Goal: Information Seeking & Learning: Learn about a topic

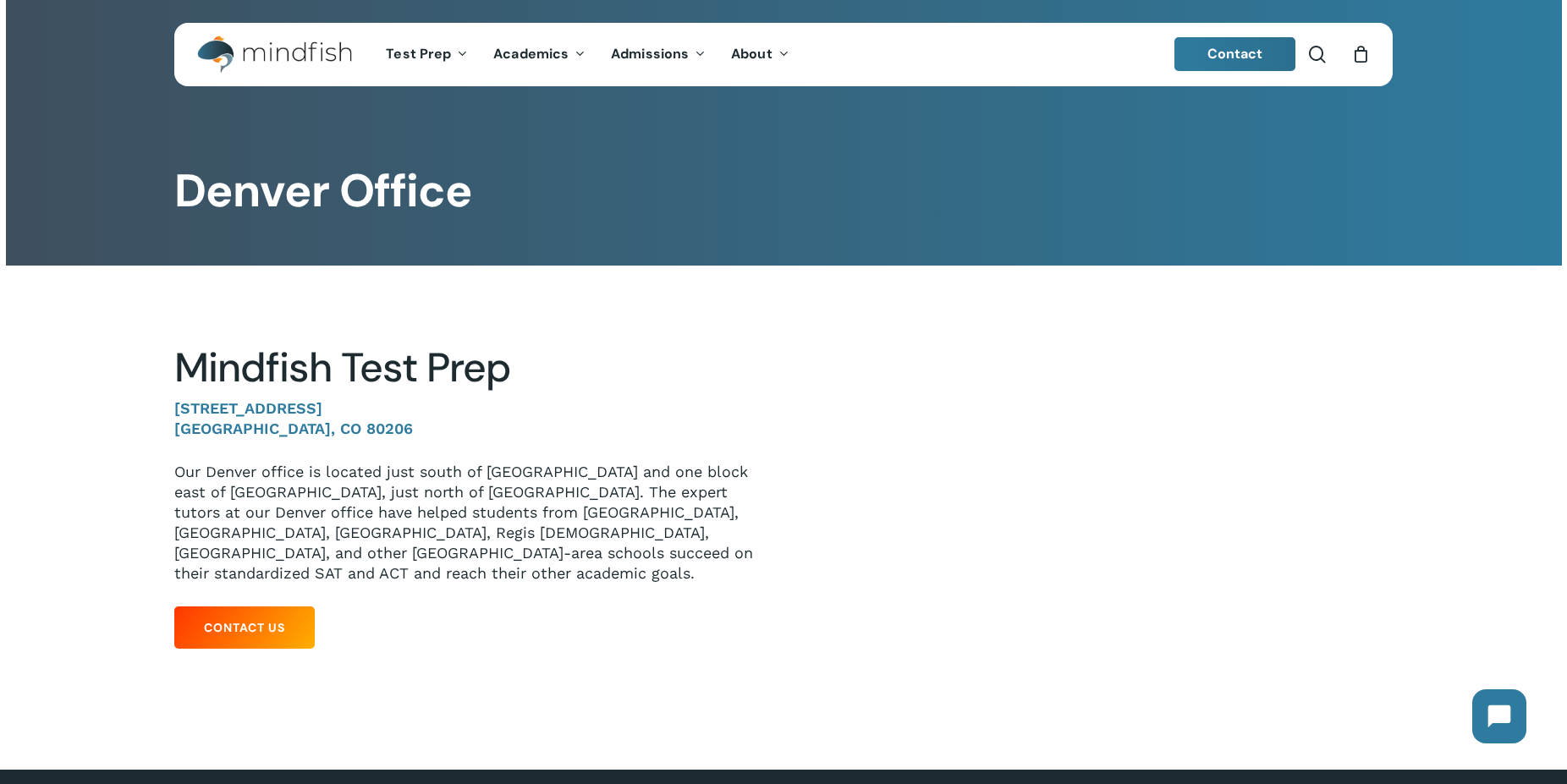
click at [613, 633] on div "Mindfish Test Prep 1633 Fillmore St. #412 Denver, CO 80206 Our Denver office is…" at bounding box center [466, 500] width 584 height 314
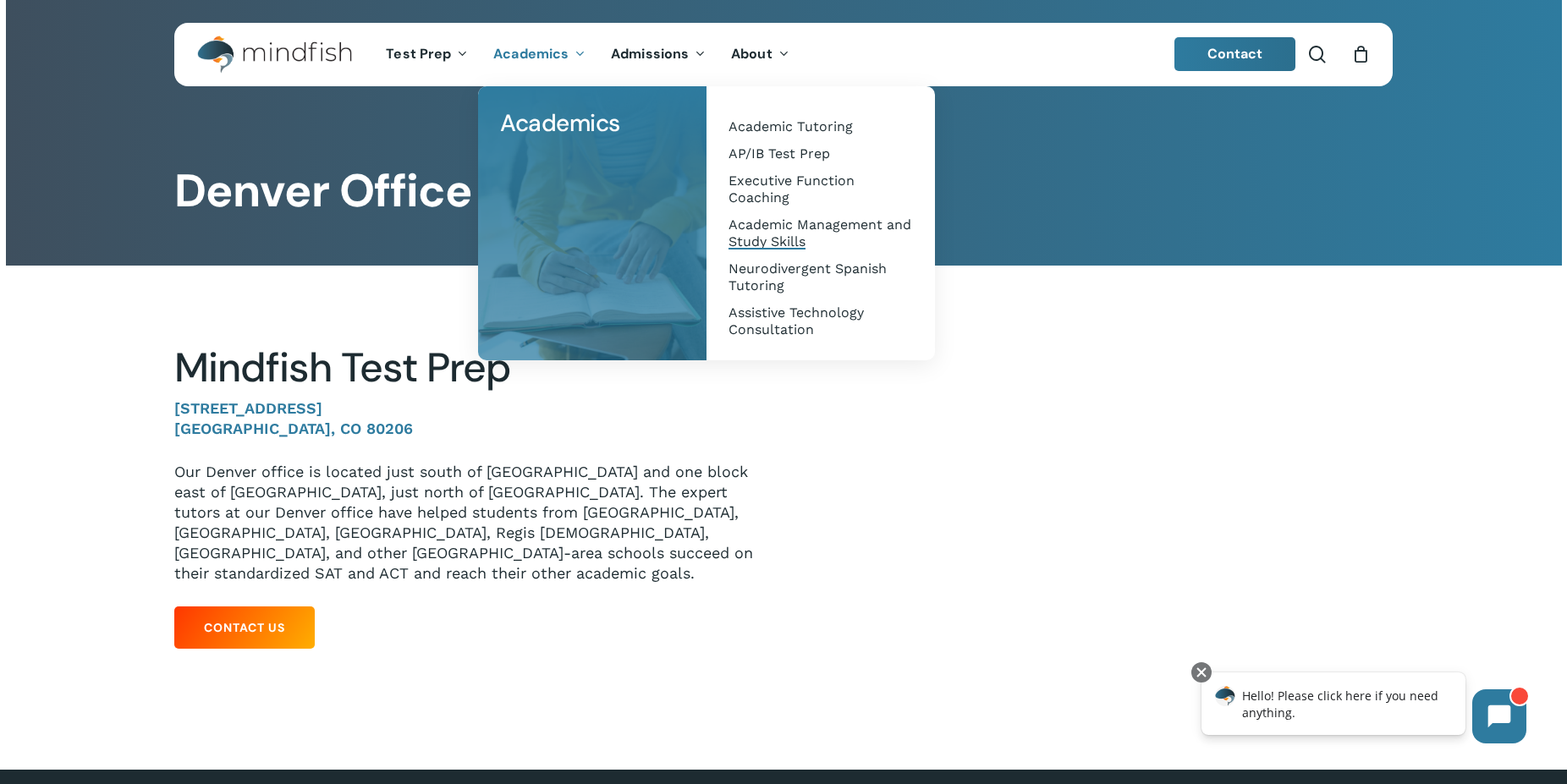
click at [754, 225] on span "Academic Management and Study Skills" at bounding box center [819, 233] width 182 height 33
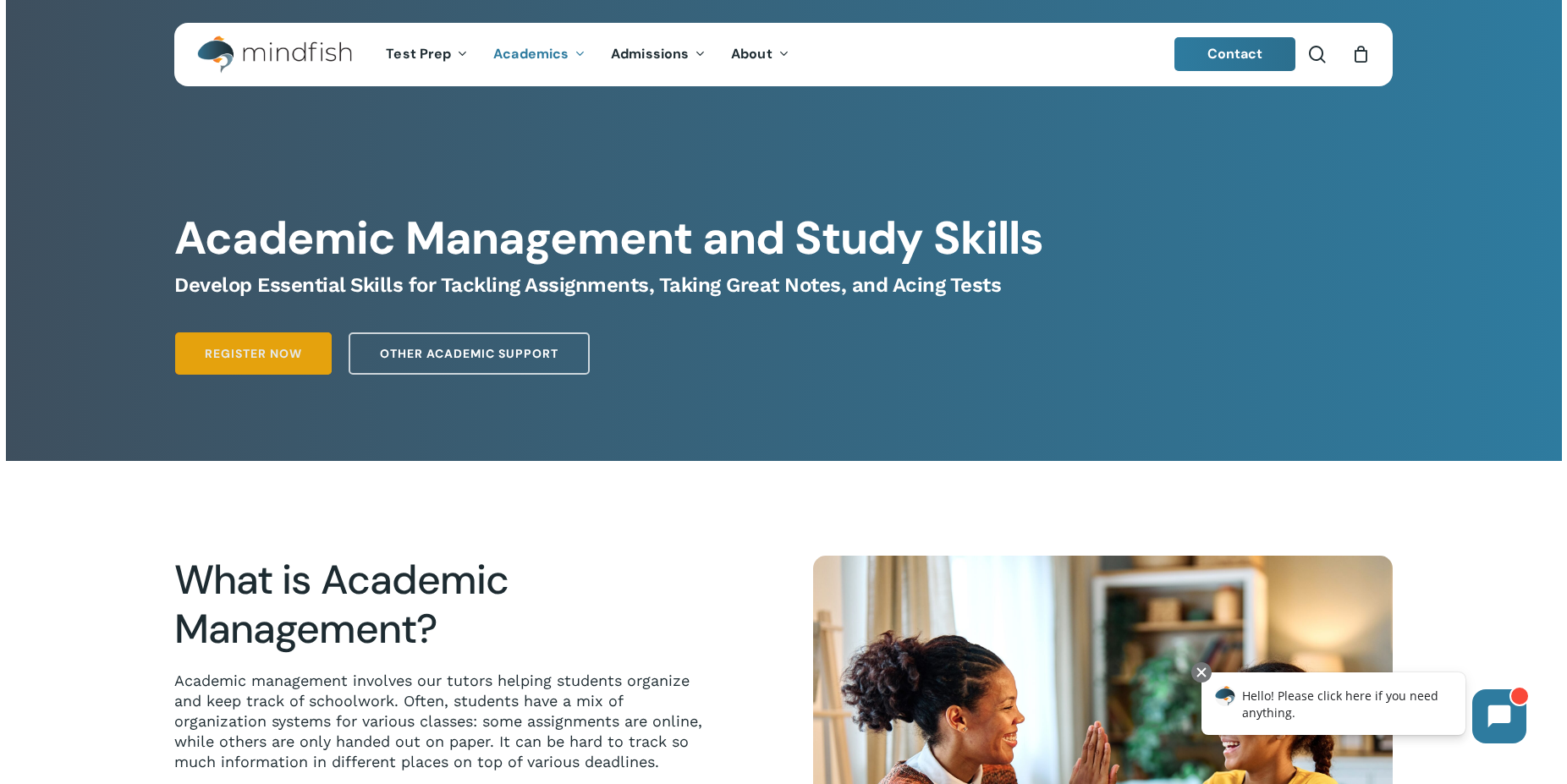
click at [296, 346] on link "Register Now" at bounding box center [253, 353] width 156 height 43
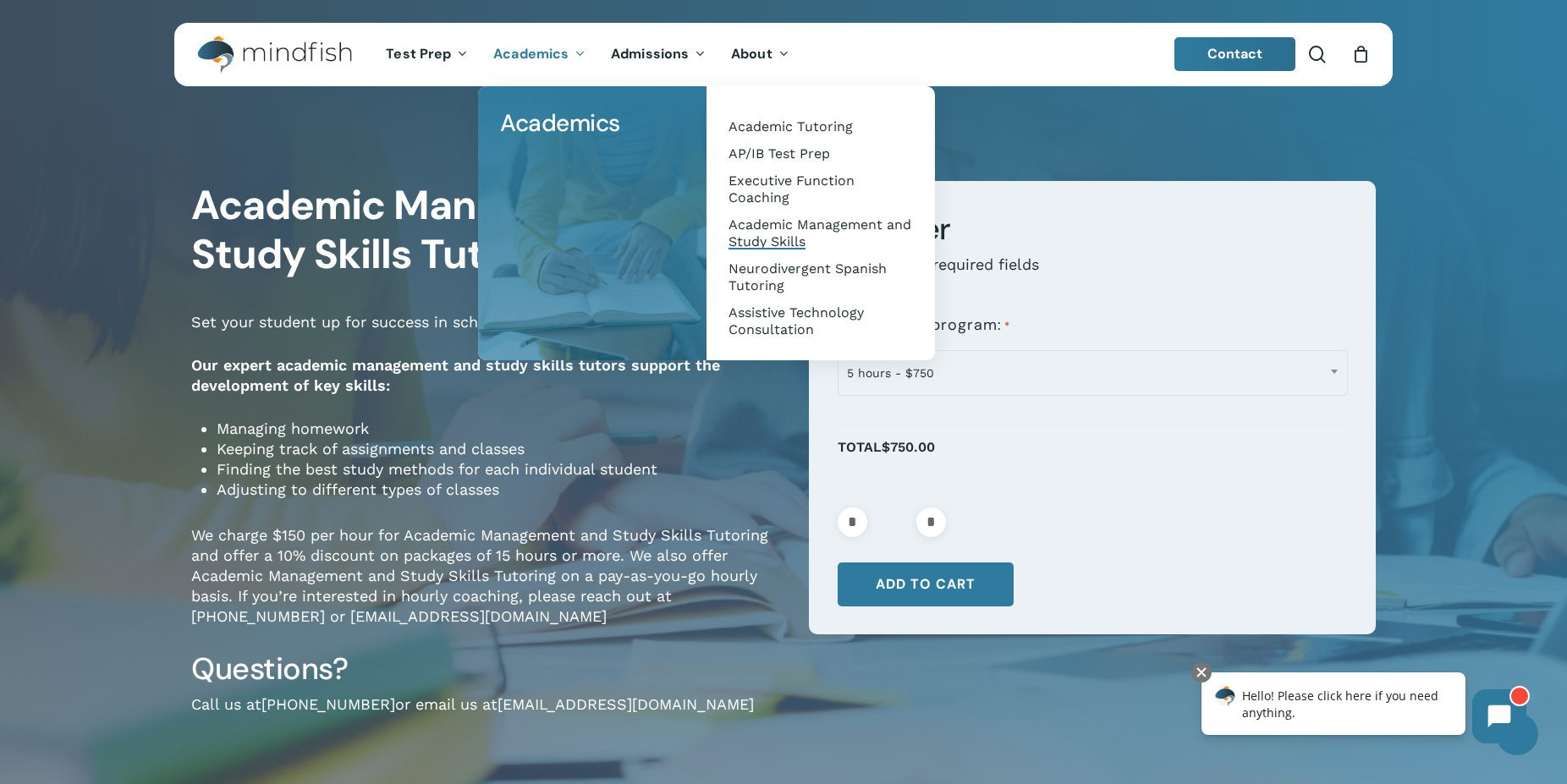
click at [754, 253] on link "Academic Management and Study Skills" at bounding box center [821, 233] width 194 height 44
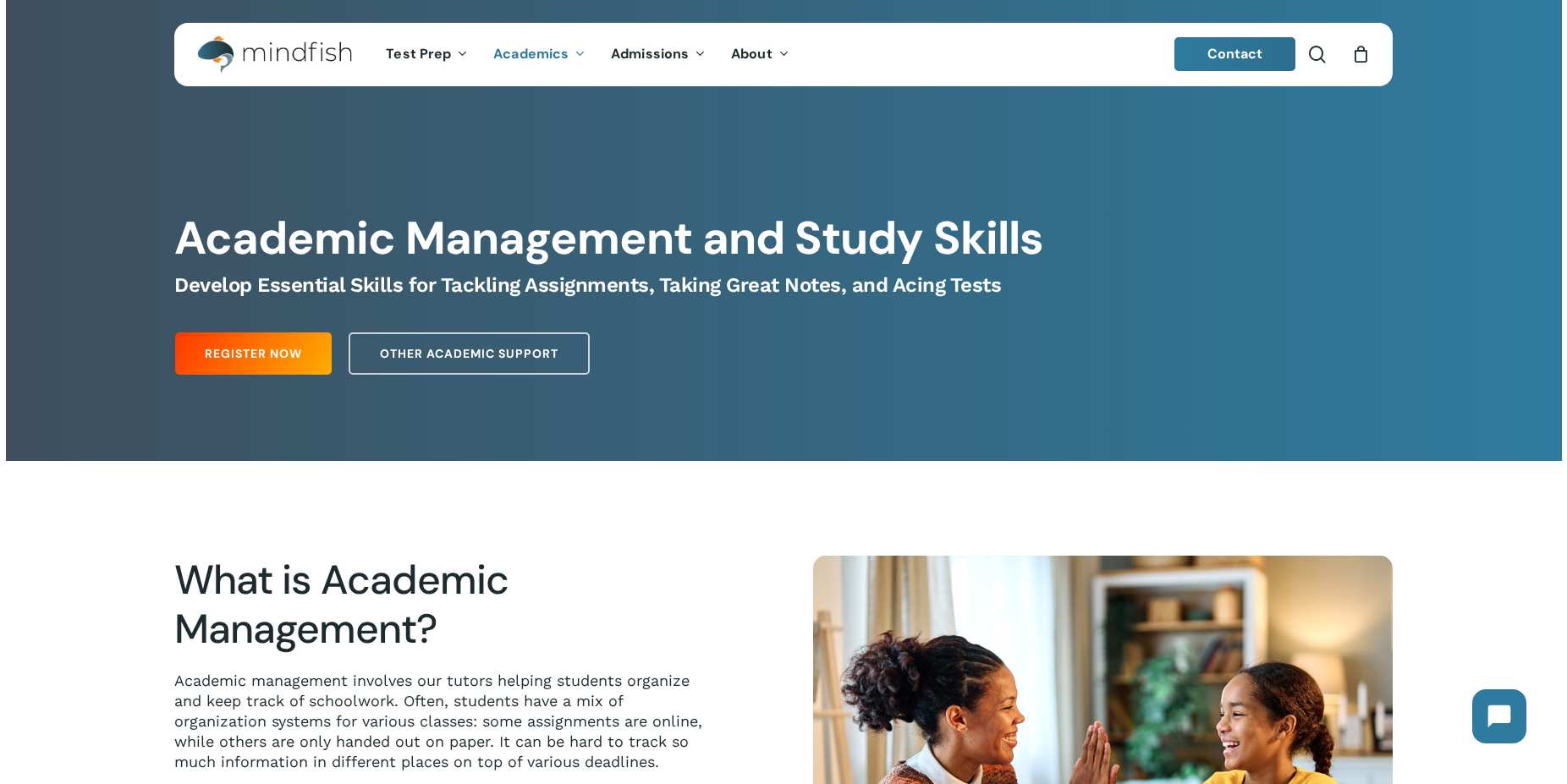
click at [412, 328] on div "Register Now Other Academic Support" at bounding box center [784, 349] width 1217 height 68
click at [405, 354] on span "Other Academic Support" at bounding box center [468, 353] width 179 height 17
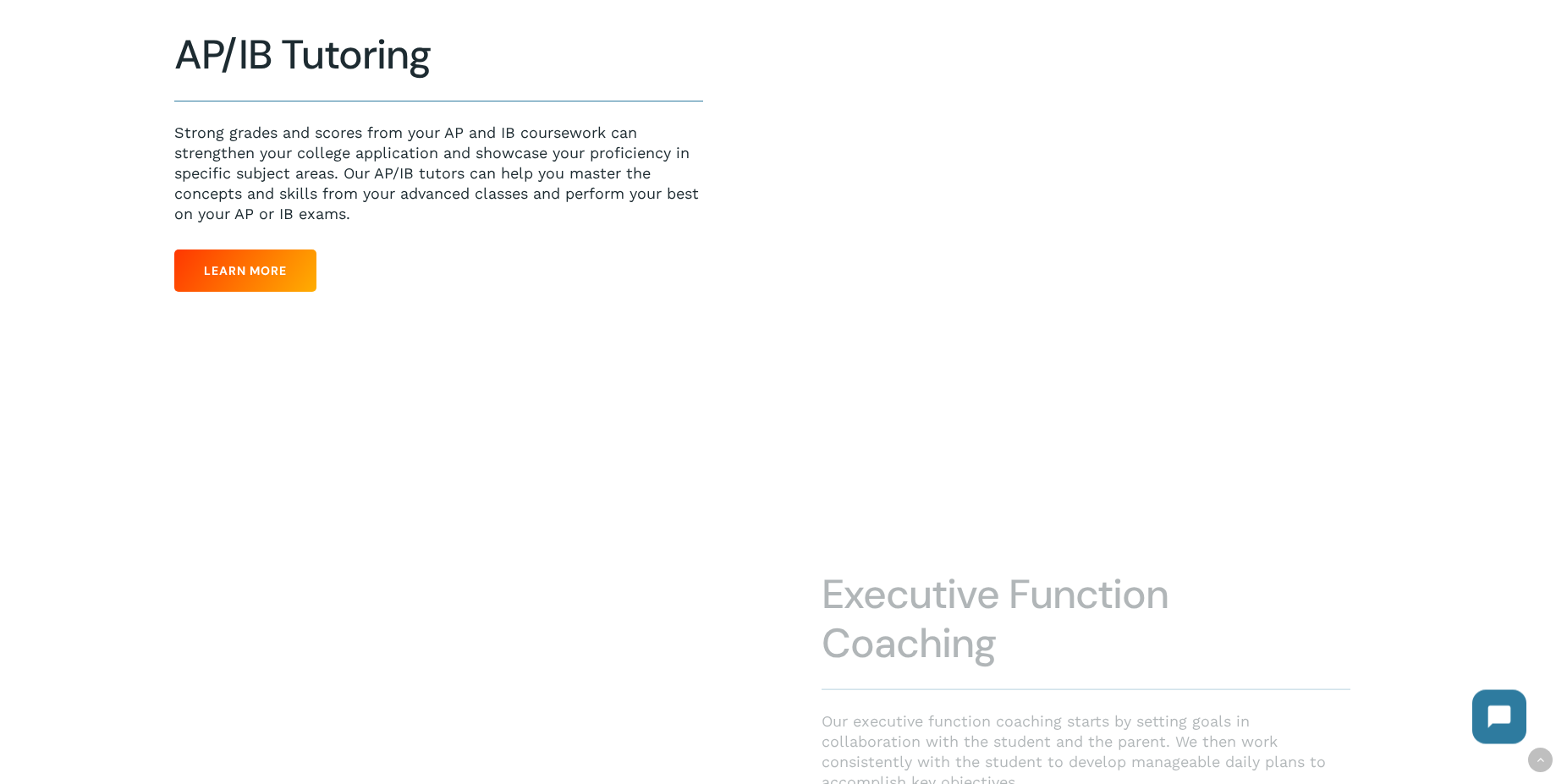
scroll to position [1290, 0]
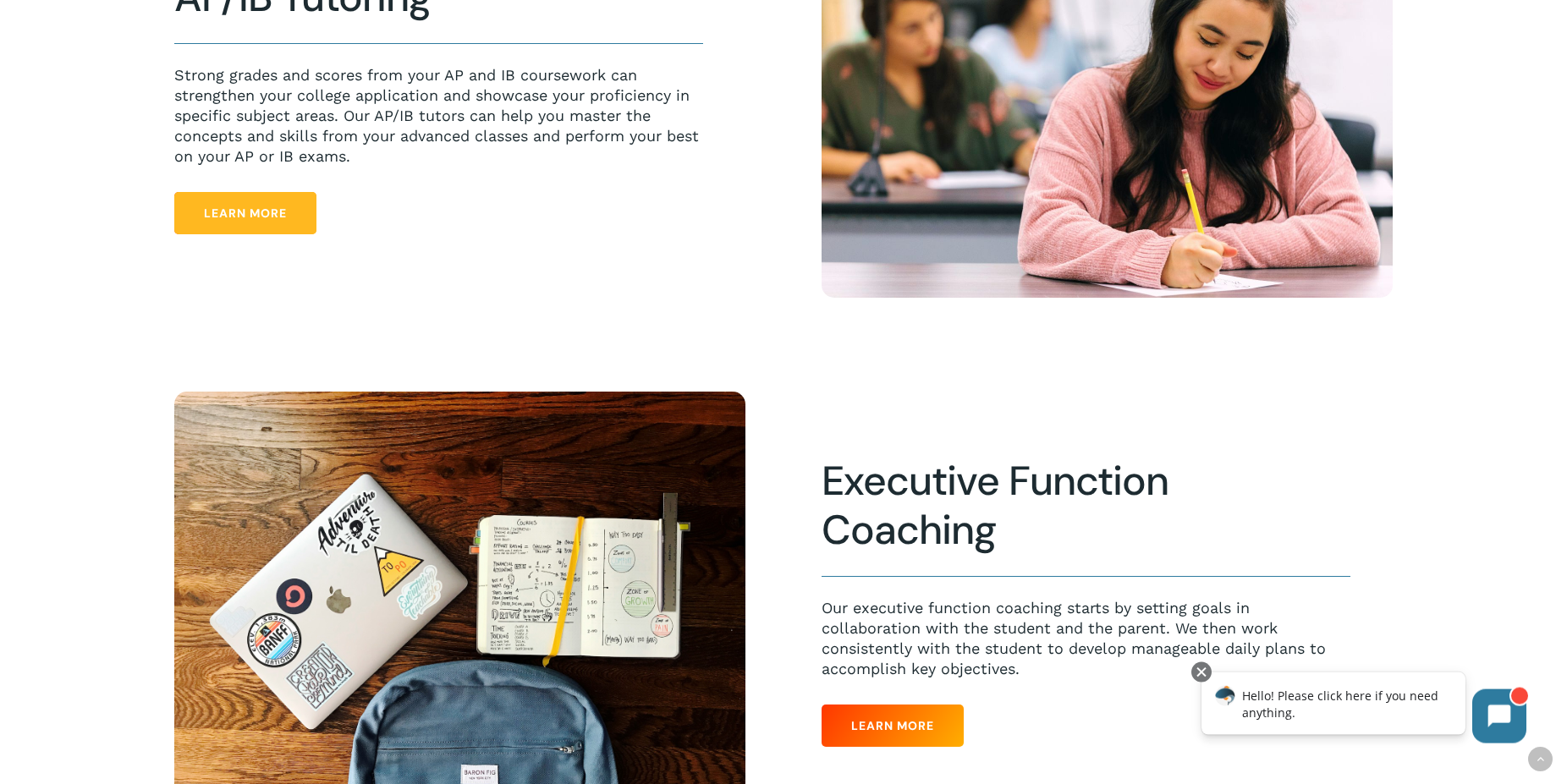
click at [255, 221] on span "Learn More" at bounding box center [245, 212] width 83 height 17
click at [900, 726] on span "Learn More" at bounding box center [892, 725] width 83 height 17
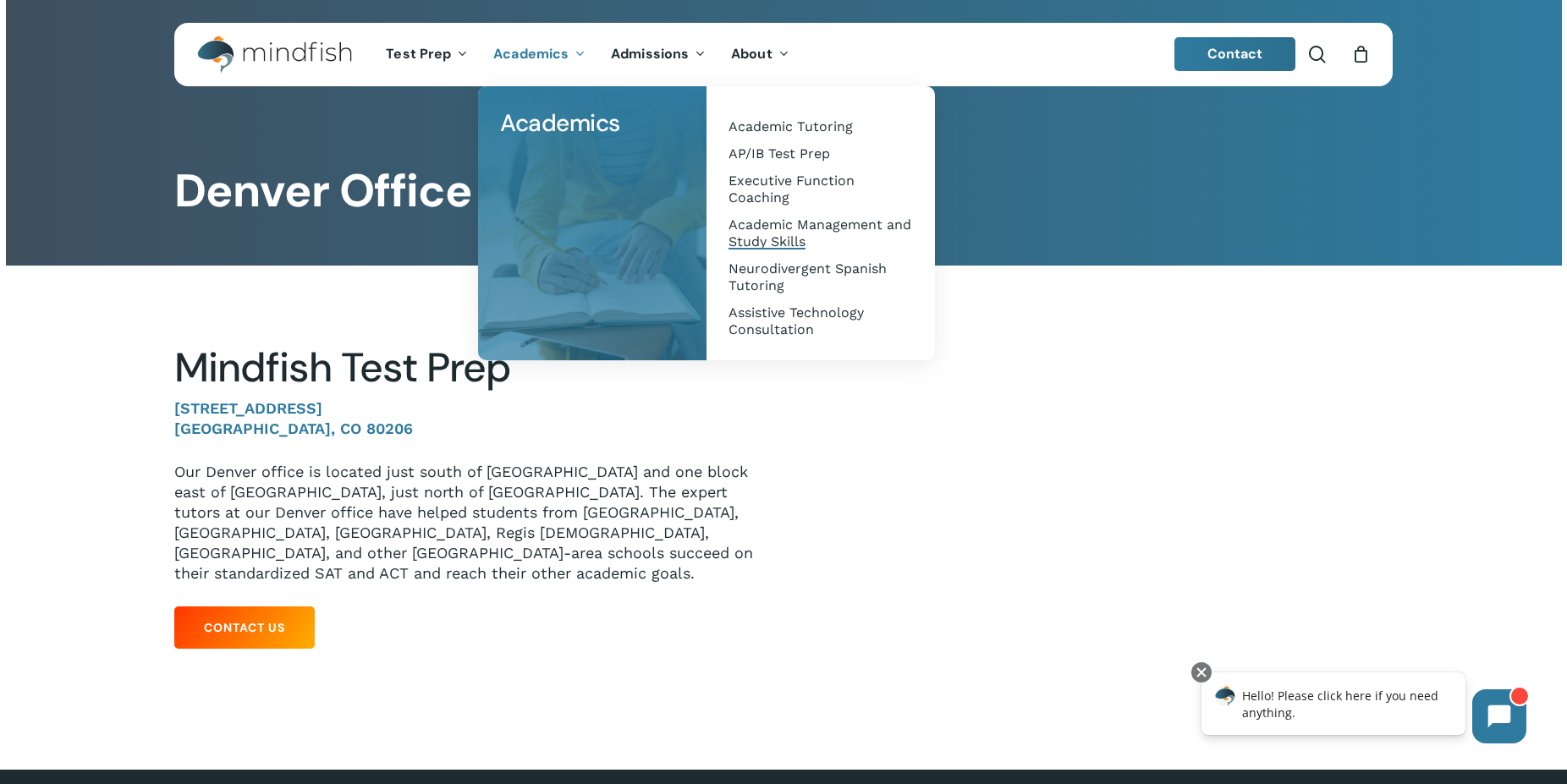
click at [779, 230] on span "Academic Management and Study Skills" at bounding box center [819, 233] width 182 height 33
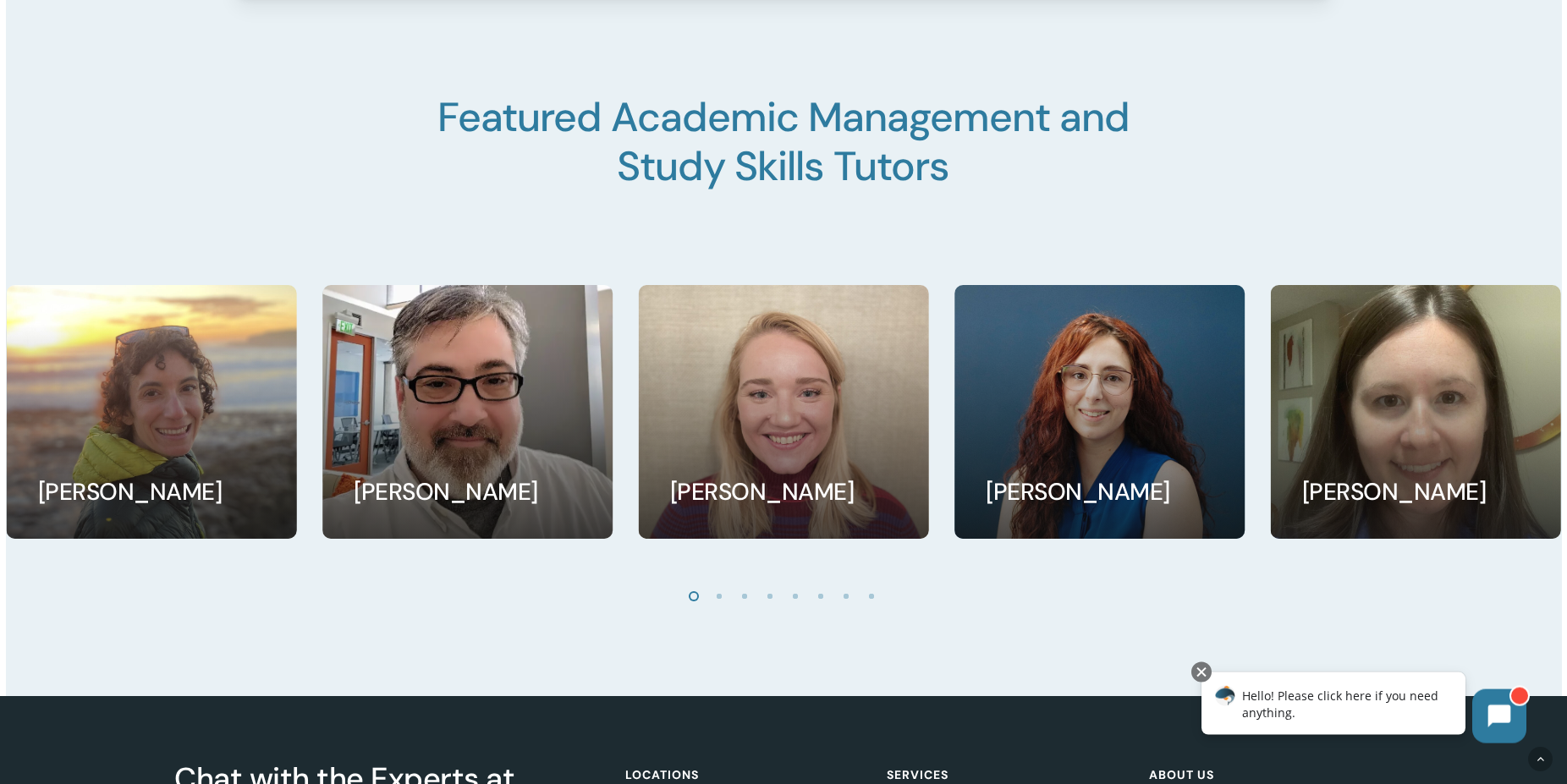
scroll to position [2442, 0]
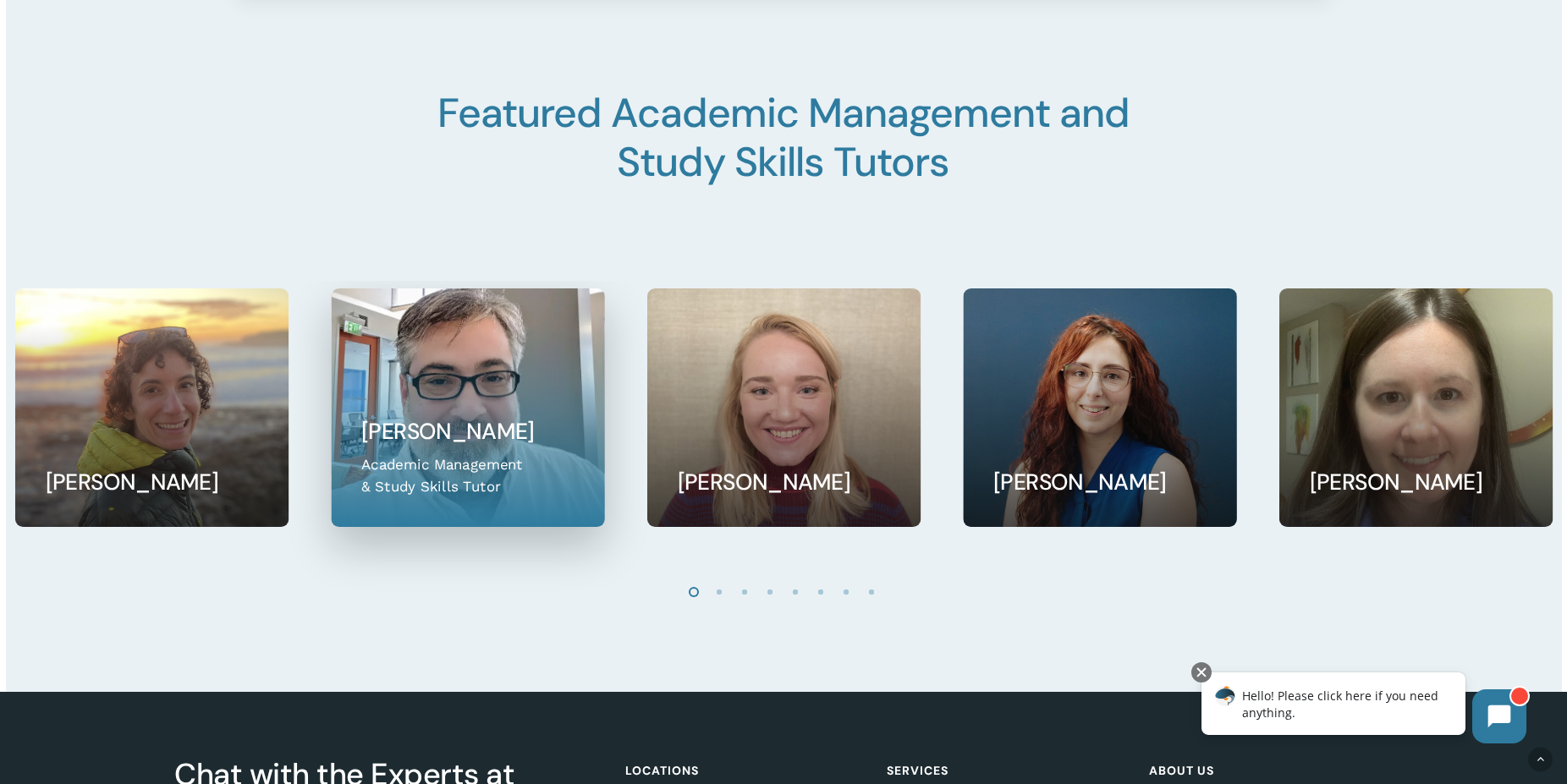
click at [390, 447] on link at bounding box center [467, 407] width 271 height 237
click at [389, 433] on link at bounding box center [467, 407] width 271 height 237
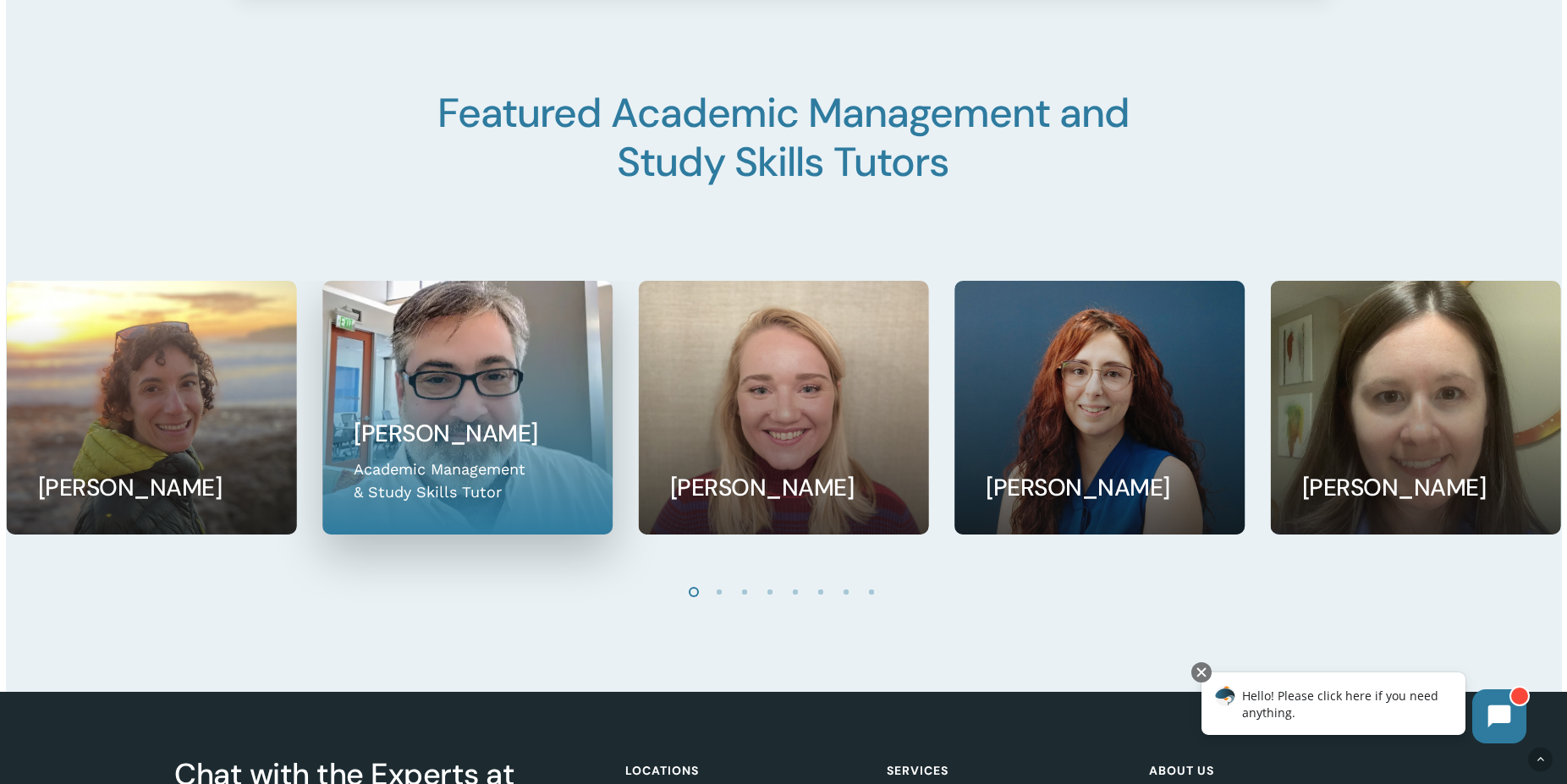
click at [389, 466] on link at bounding box center [468, 407] width 290 height 252
click at [400, 436] on link at bounding box center [468, 407] width 290 height 252
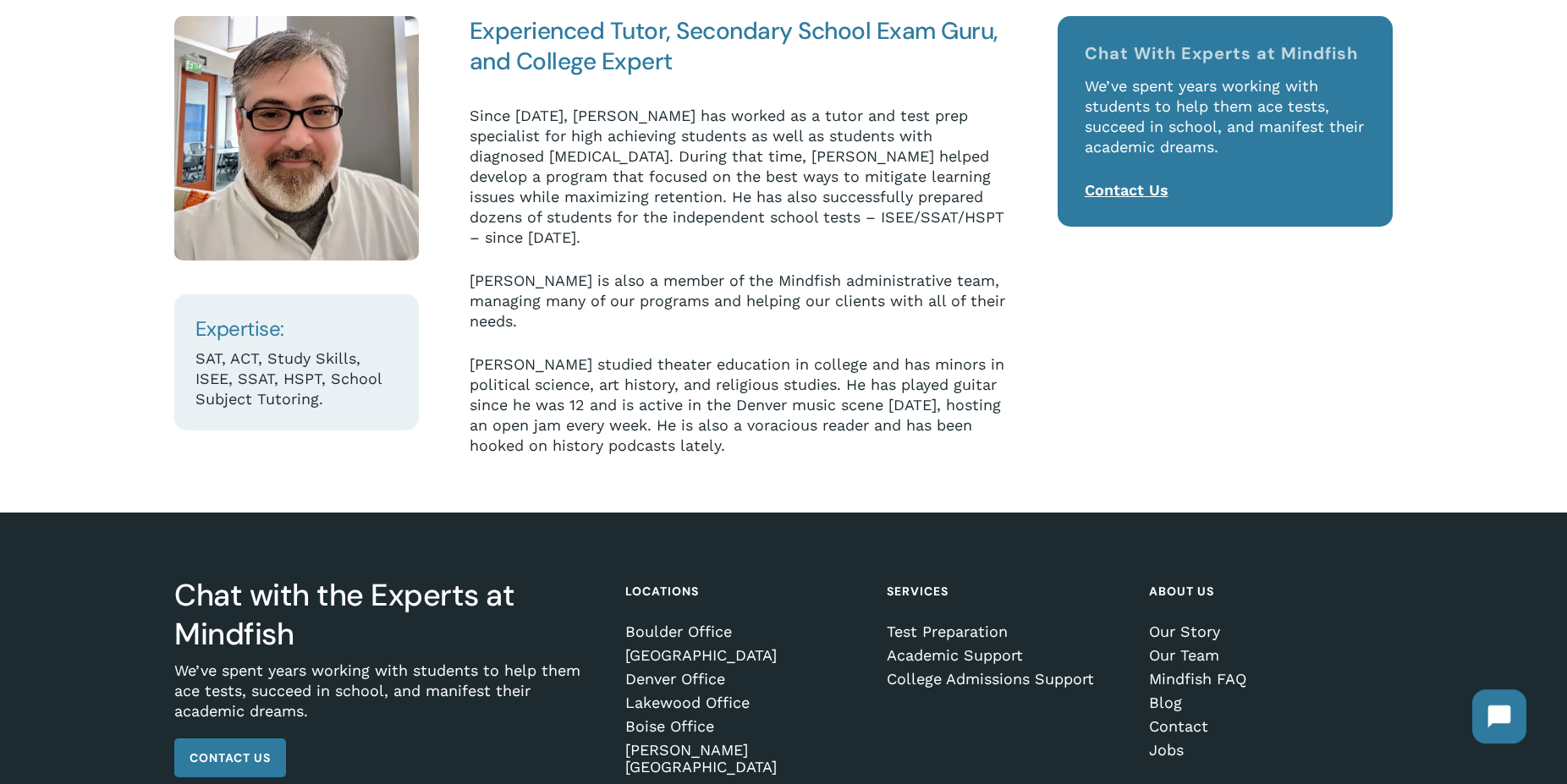
scroll to position [352, 0]
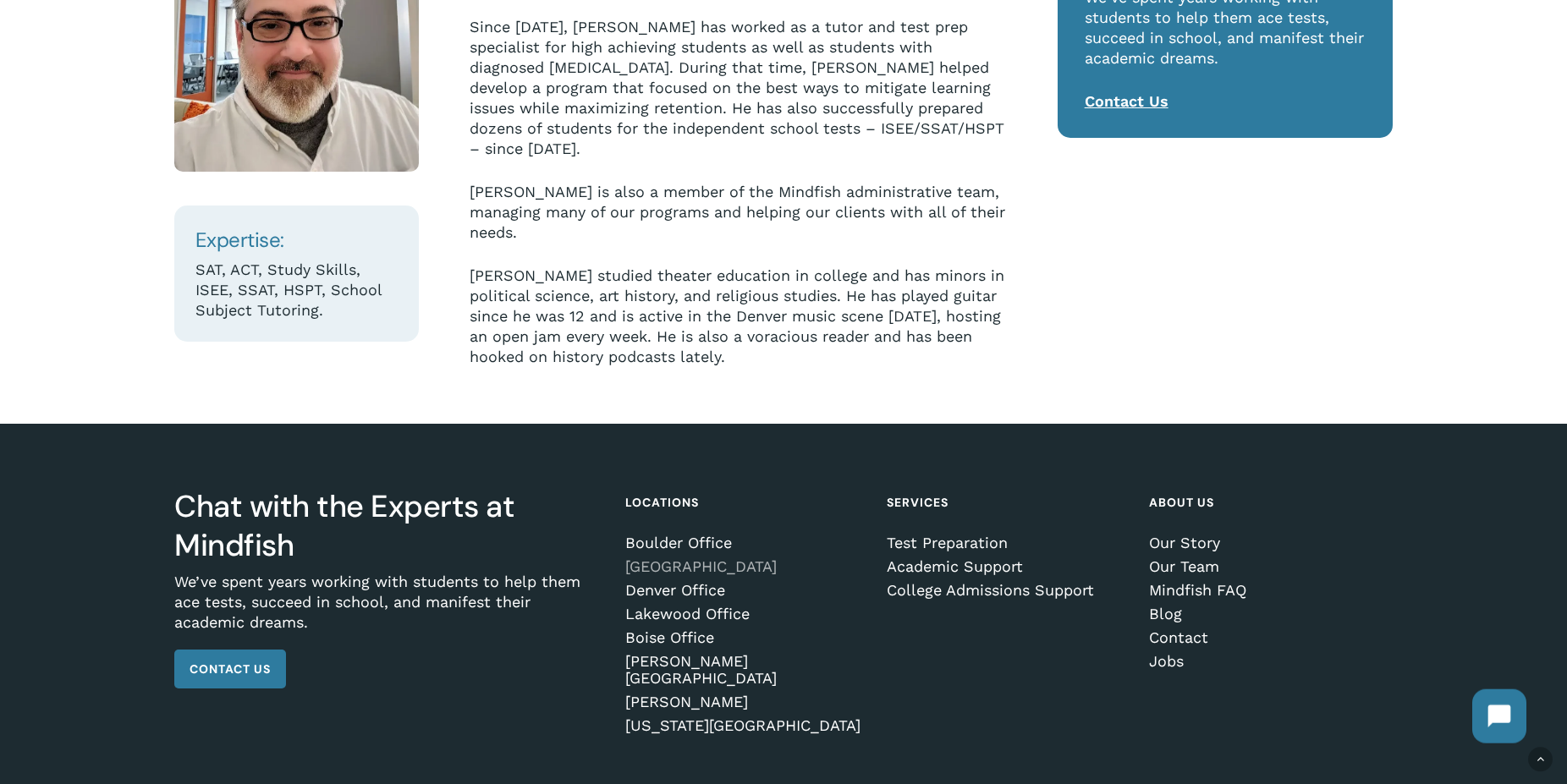
click at [764, 558] on link "[GEOGRAPHIC_DATA]" at bounding box center [744, 566] width 238 height 17
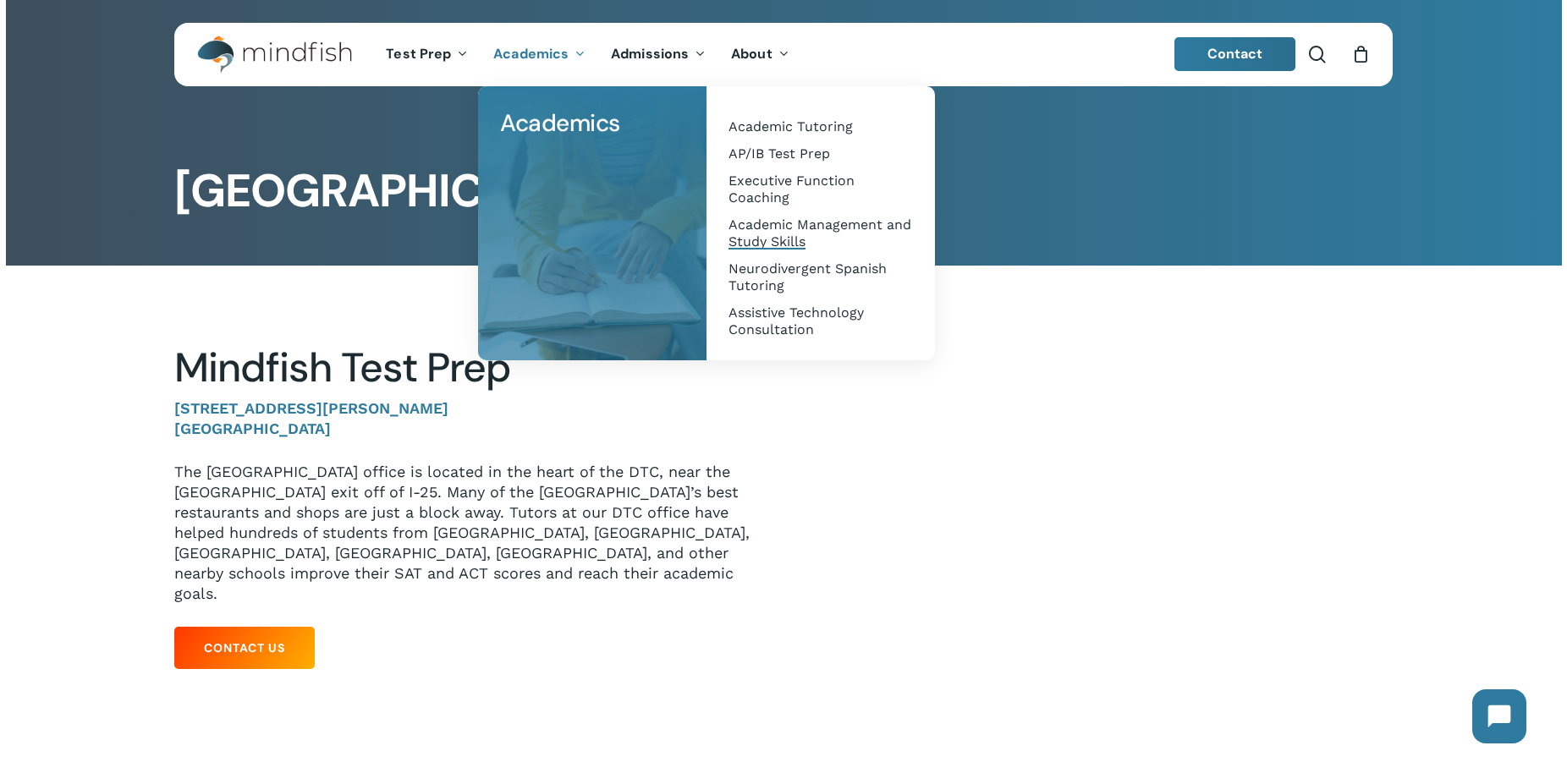
click at [787, 225] on span "Academic Management and Study Skills" at bounding box center [819, 233] width 182 height 33
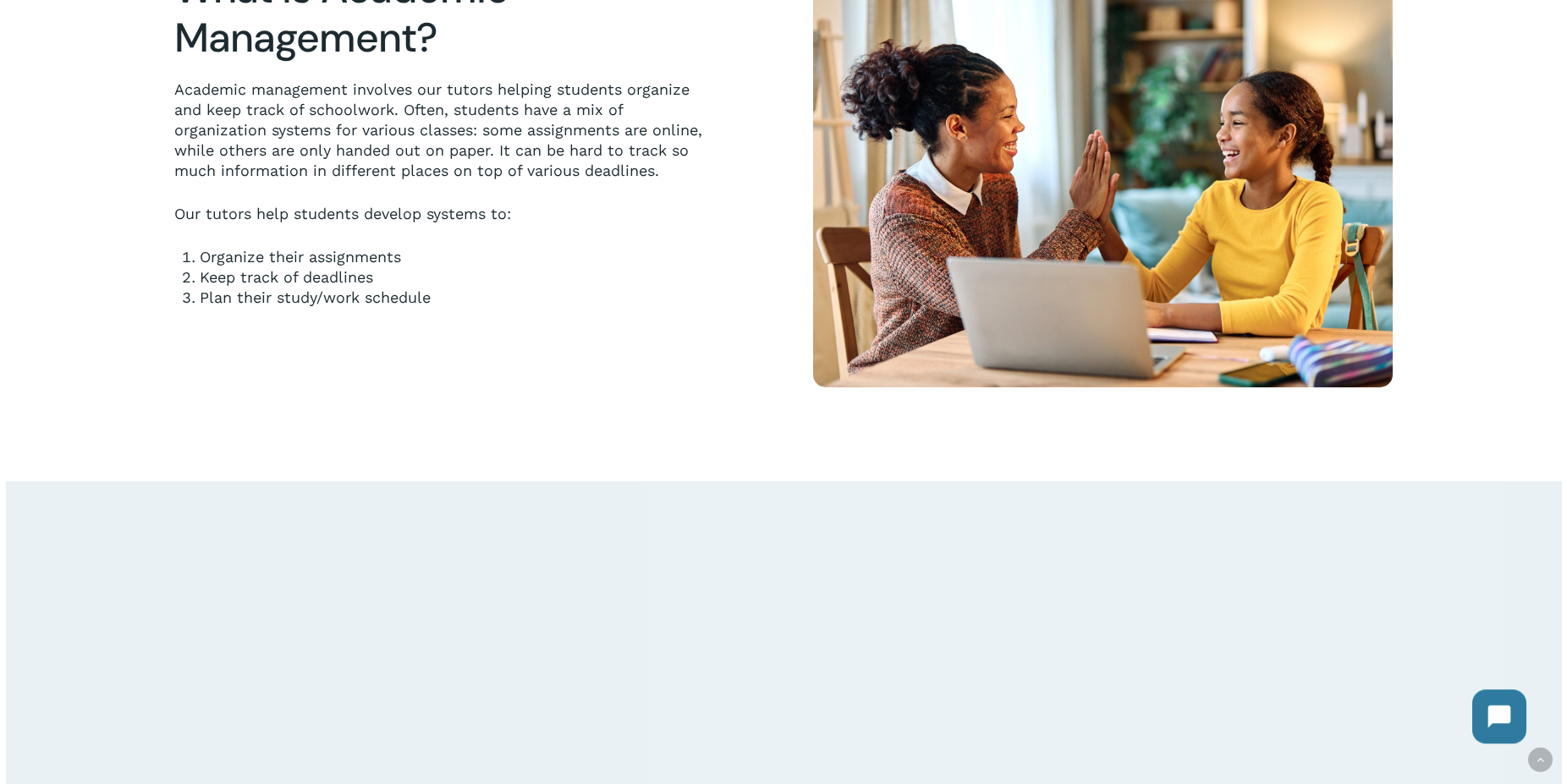
scroll to position [606, 0]
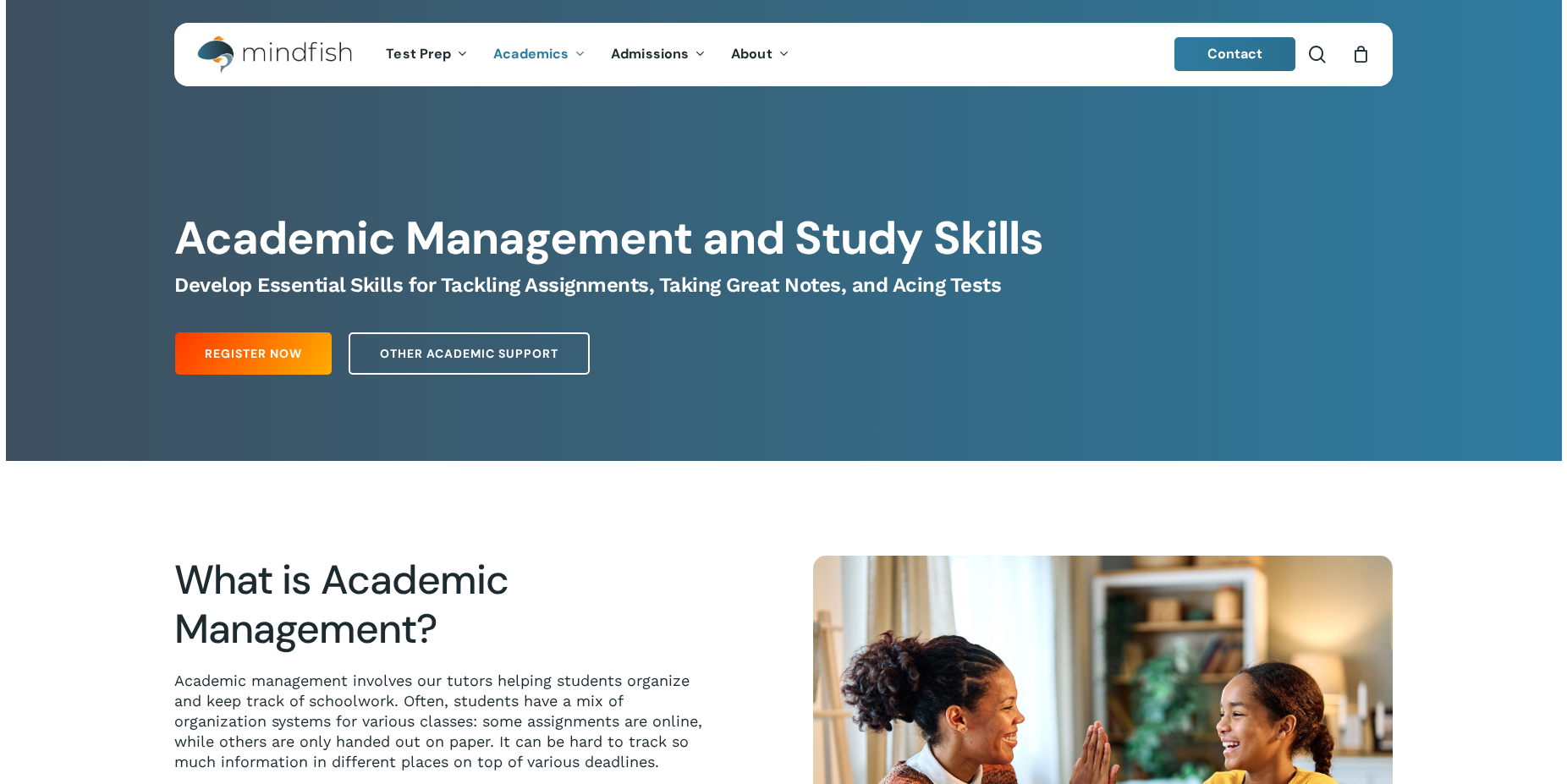
scroll to position [2442, 0]
